Goal: Transaction & Acquisition: Purchase product/service

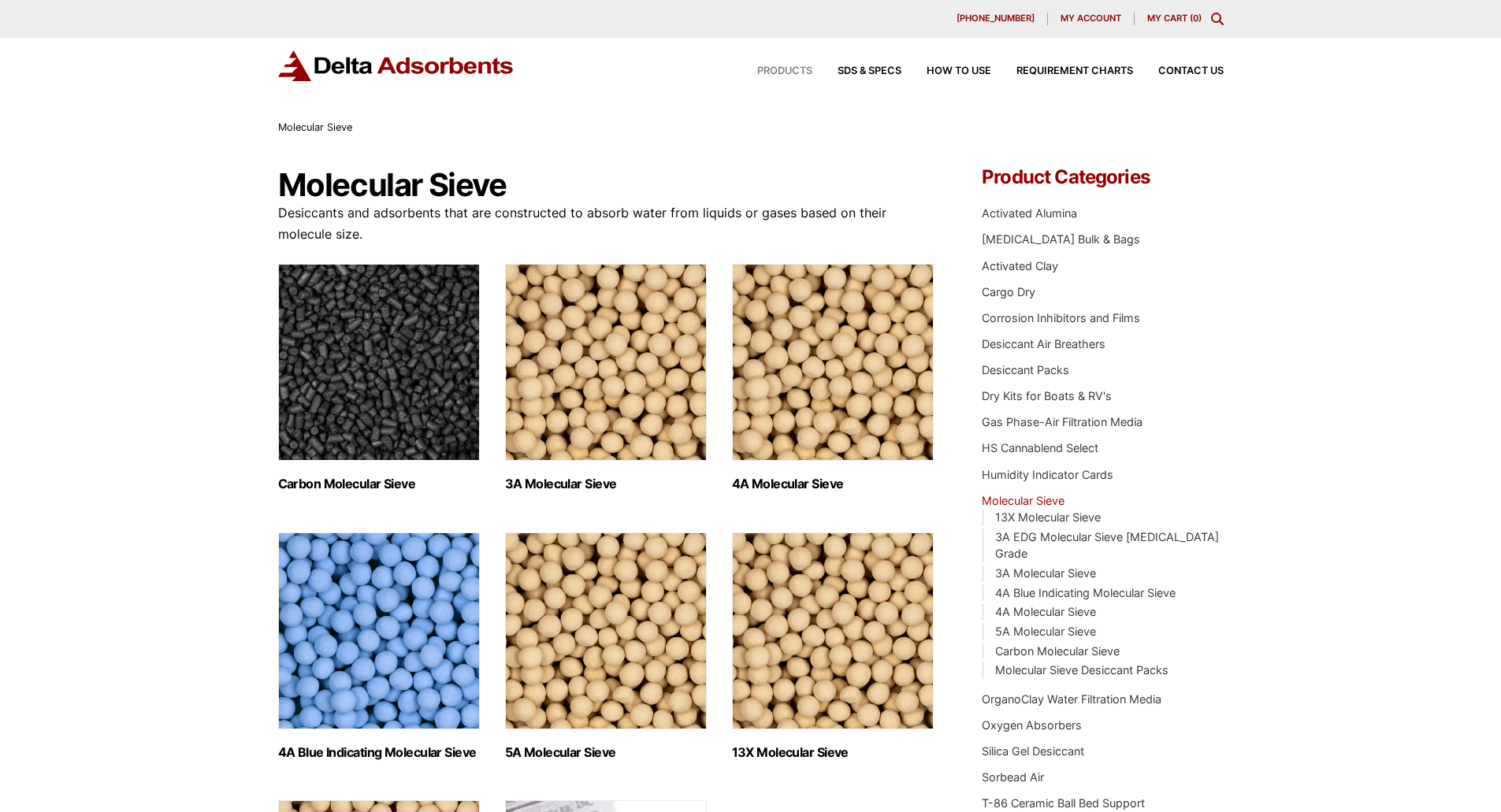
click at [780, 67] on span "Products" at bounding box center [784, 72] width 55 height 11
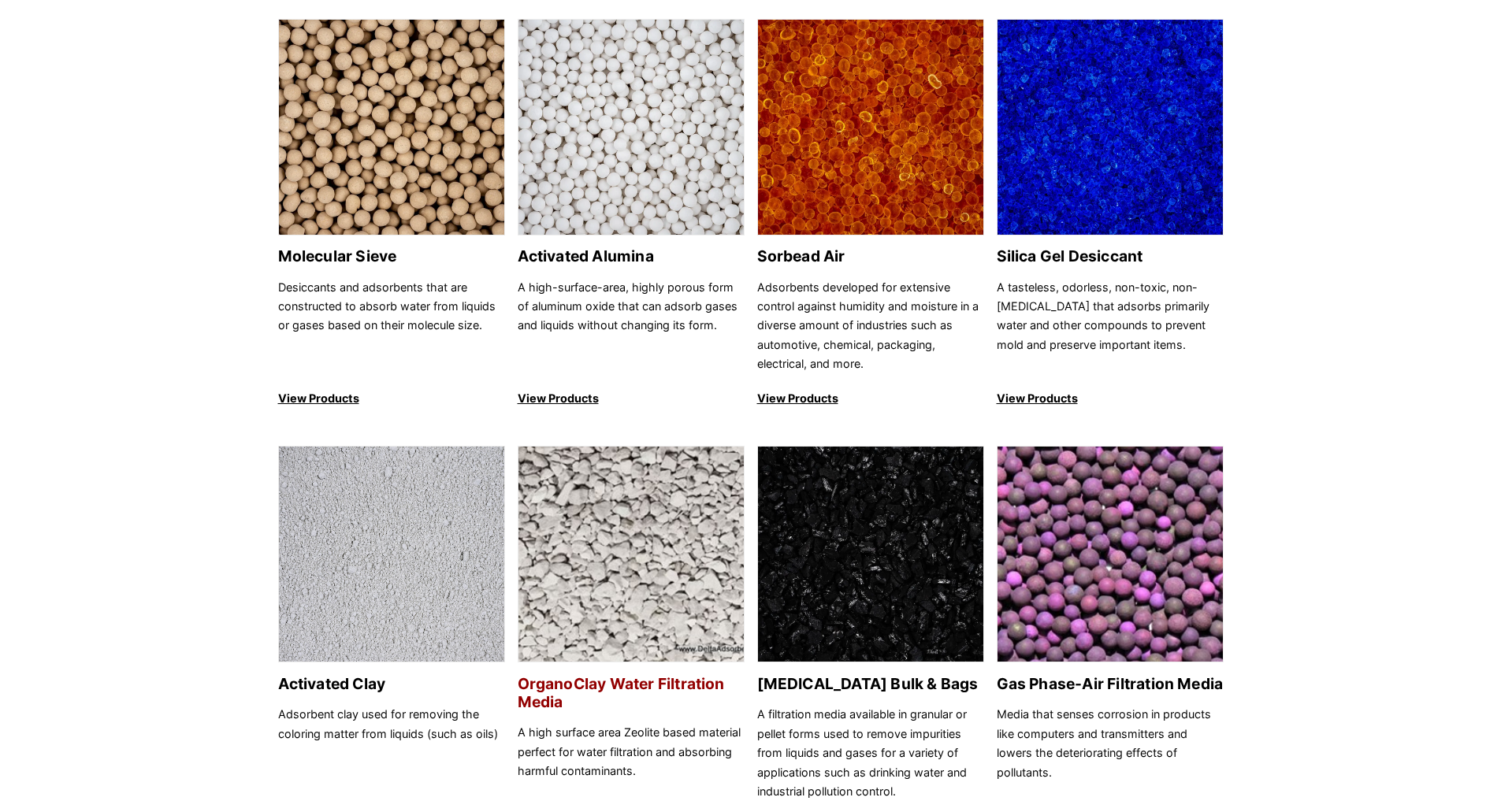
scroll to position [158, 0]
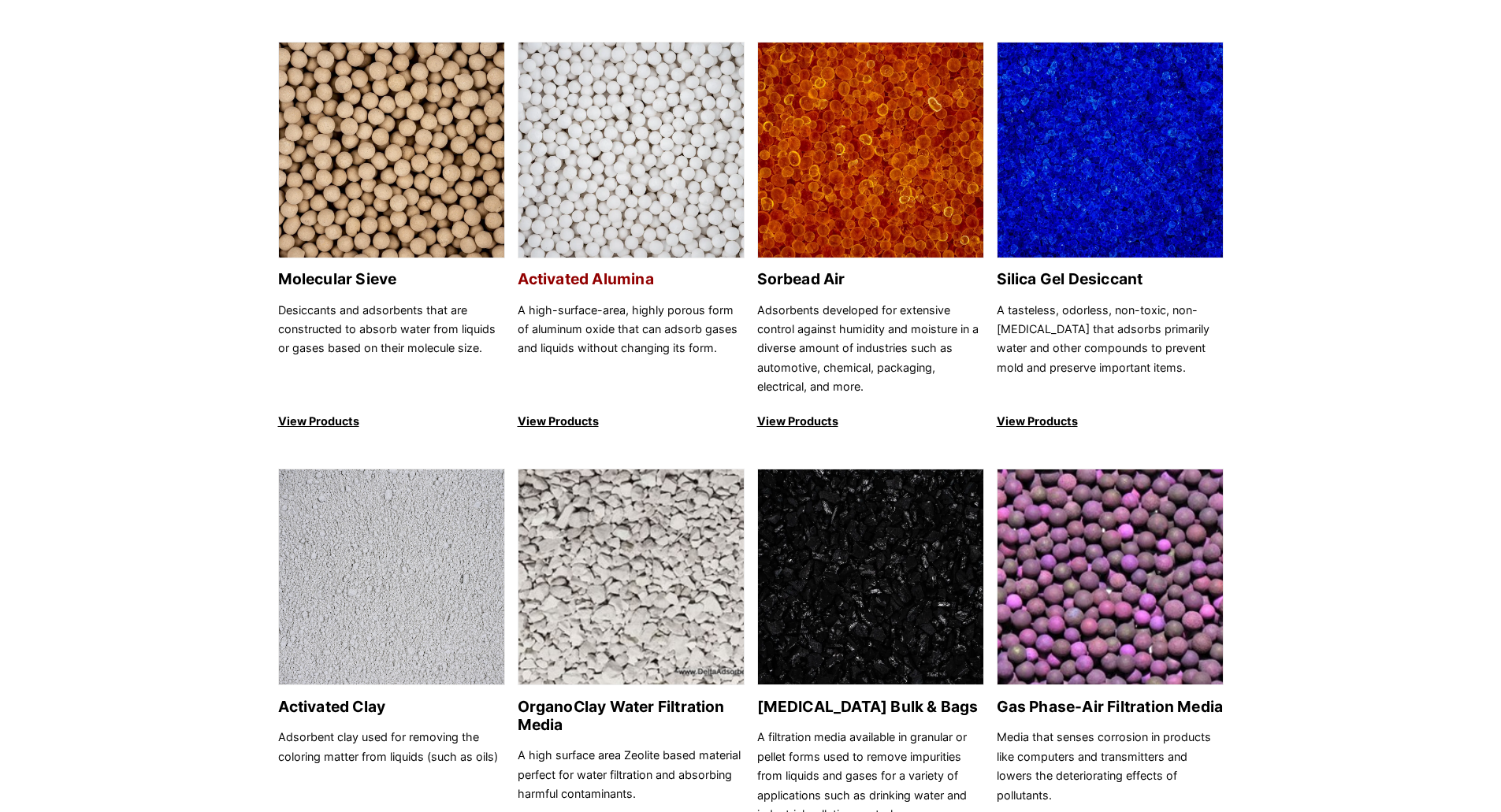
click at [572, 277] on h2 "Activated Alumina" at bounding box center [631, 279] width 227 height 18
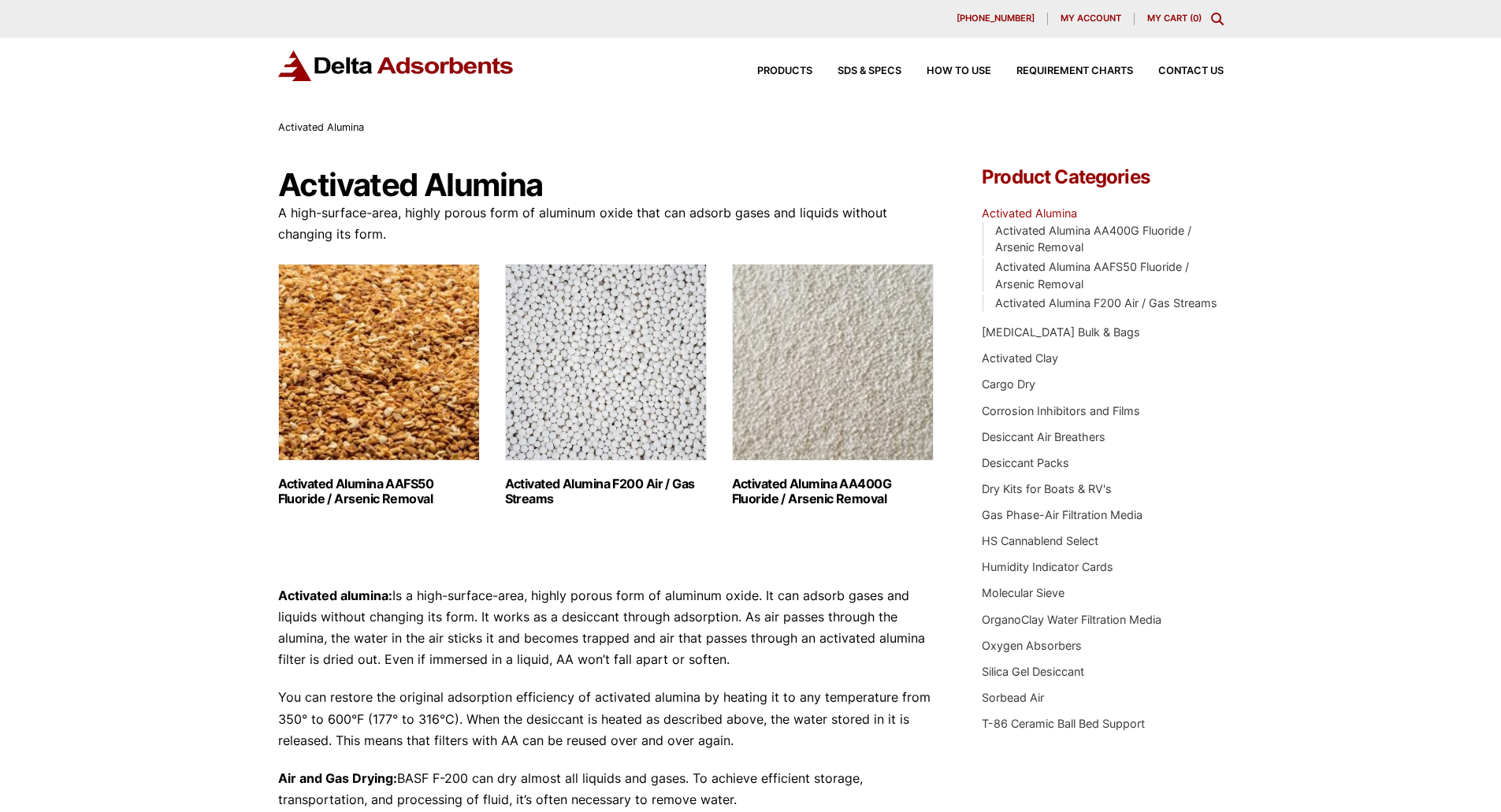
click at [827, 501] on h2 "Activated Alumina AA400G Fluoride / Arsenic Removal (2)" at bounding box center [833, 491] width 202 height 30
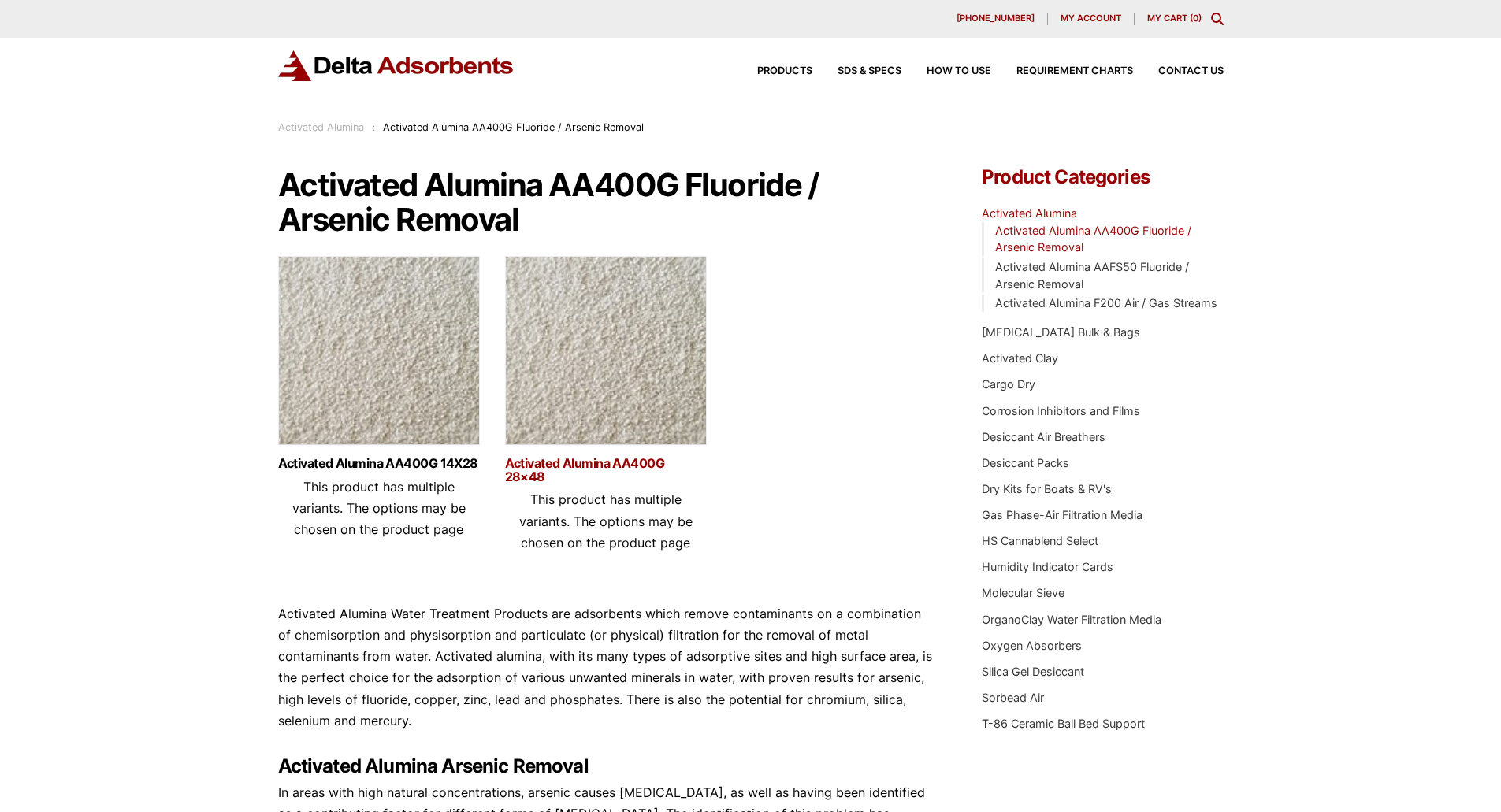
click at [591, 473] on link "Activated Alumina AA400G 28×48" at bounding box center [606, 470] width 202 height 27
